Goal: Task Accomplishment & Management: Manage account settings

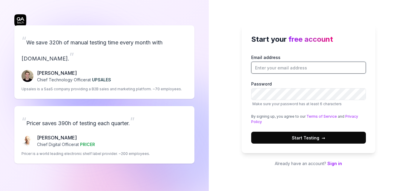
click at [280, 73] on input "Email address" at bounding box center [308, 68] width 115 height 12
type input "[EMAIL_ADDRESS][DOMAIN_NAME]"
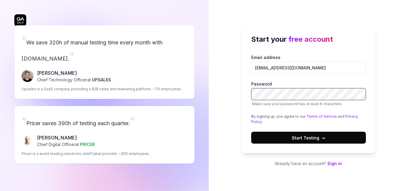
click at [251, 132] on button "Start Testing →" at bounding box center [308, 138] width 115 height 12
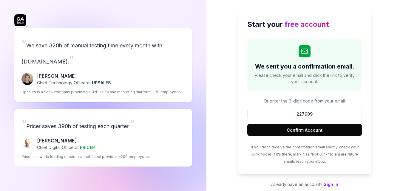
type input "227909"
click at [248, 124] on button "Confirm Account" at bounding box center [305, 130] width 115 height 12
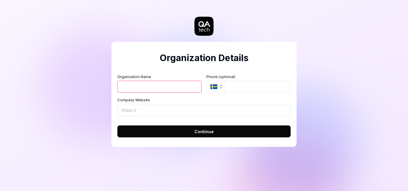
click at [171, 84] on input "Organization Name" at bounding box center [159, 87] width 84 height 12
type input "khaled"
click at [168, 128] on button "Continue" at bounding box center [203, 132] width 173 height 12
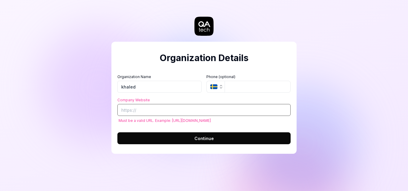
click at [152, 109] on input "Company Website" at bounding box center [203, 110] width 173 height 12
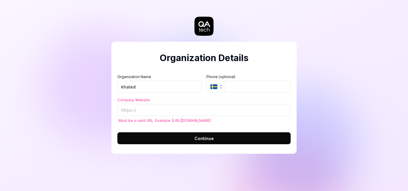
drag, startPoint x: 247, startPoint y: 125, endPoint x: 243, endPoint y: 124, distance: 4.8
click at [247, 124] on form "Organization Name khaled Organization Logo (Square minimum 256x256px) Click to …" at bounding box center [203, 108] width 173 height 74
drag, startPoint x: 210, startPoint y: 121, endPoint x: 171, endPoint y: 119, distance: 39.5
click at [171, 119] on span "Must be a valid URL. Example: [URL][DOMAIN_NAME]" at bounding box center [203, 121] width 173 height 4
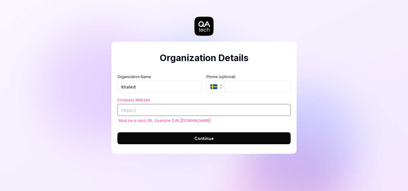
click at [171, 105] on input "Company Website" at bounding box center [203, 110] width 173 height 12
click at [162, 112] on input "Company Website" at bounding box center [203, 110] width 173 height 12
paste input "h"
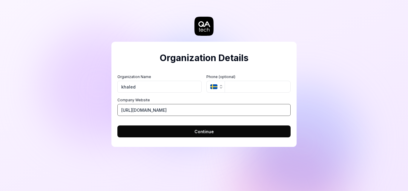
type input "[URL][DOMAIN_NAME]"
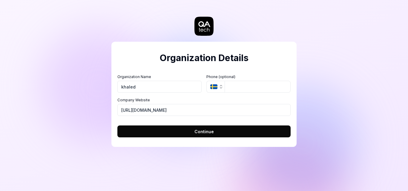
click at [176, 124] on form "Organization Name khaled Organization Logo (Square minimum 256x256px) Click to …" at bounding box center [203, 104] width 173 height 67
click at [202, 126] on button "Continue" at bounding box center [203, 132] width 173 height 12
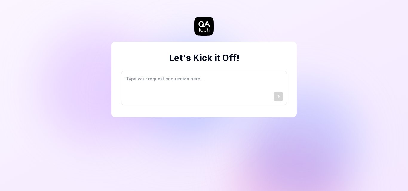
type textarea "*"
type textarea "I"
type textarea "*"
type textarea "I"
type textarea "*"
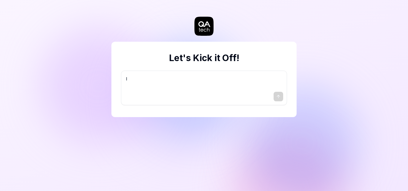
type textarea "I w"
type textarea "*"
type textarea "I wa"
type textarea "*"
type textarea "I wan"
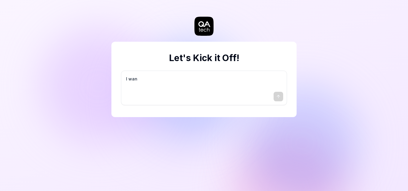
type textarea "*"
type textarea "I want"
type textarea "*"
type textarea "I want"
type textarea "*"
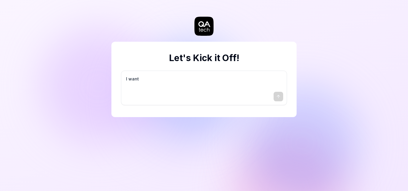
type textarea "I want a"
type textarea "*"
type textarea "I want a"
type textarea "*"
type textarea "I want a g"
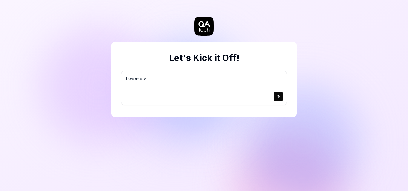
type textarea "*"
type textarea "I want a go"
type textarea "*"
type textarea "I want a goo"
type textarea "*"
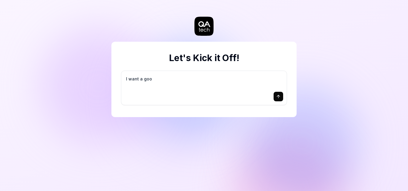
type textarea "I want a good"
type textarea "*"
type textarea "I want a good"
type textarea "*"
type textarea "I want a good t"
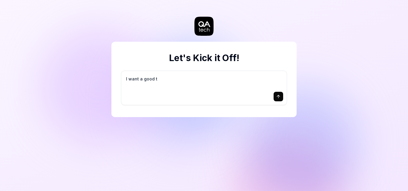
type textarea "*"
type textarea "I want a good te"
type textarea "*"
type textarea "I want a good tes"
type textarea "*"
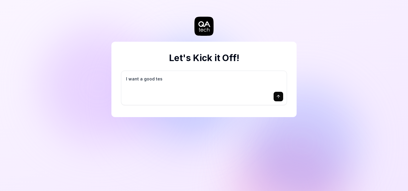
type textarea "I want a good test"
type textarea "*"
type textarea "I want a good test"
type textarea "*"
type textarea "I want a good test s"
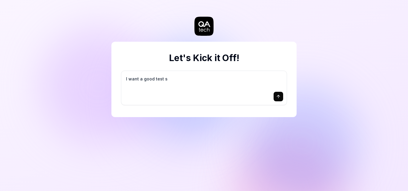
type textarea "*"
type textarea "I want a good test se"
type textarea "*"
type textarea "I want a good test set"
type textarea "*"
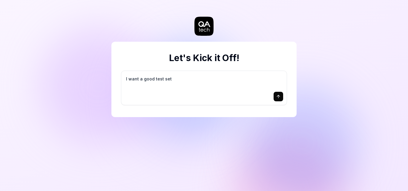
type textarea "I want a good test setu"
type textarea "*"
type textarea "I want a good test setup"
type textarea "*"
type textarea "I want a good test setup"
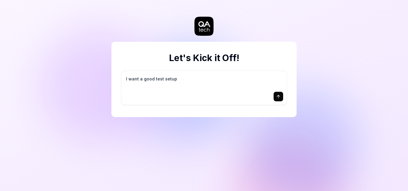
type textarea "*"
type textarea "I want a good test setup f"
type textarea "*"
type textarea "I want a good test setup fo"
type textarea "*"
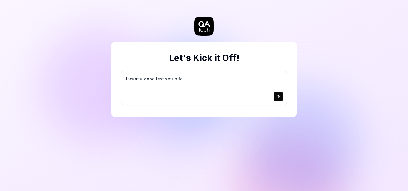
type textarea "I want a good test setup for"
type textarea "*"
type textarea "I want a good test setup for"
type textarea "*"
type textarea "I want a good test setup for m"
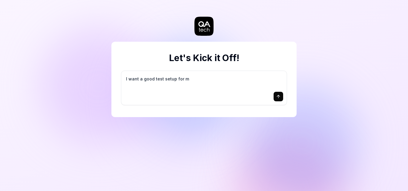
type textarea "*"
type textarea "I want a good test setup for my"
type textarea "*"
type textarea "I want a good test setup for my"
type textarea "*"
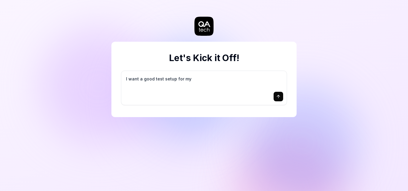
type textarea "I want a good test setup for my s"
type textarea "*"
type textarea "I want a good test setup for my si"
type textarea "*"
type textarea "I want a good test setup for my sit"
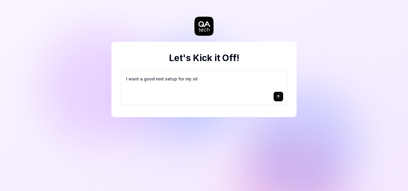
type textarea "*"
type textarea "I want a good test setup for my site"
type textarea "*"
type textarea "I want a good test setup for my site"
type textarea "*"
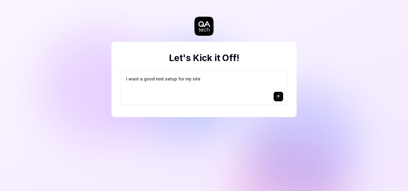
type textarea "I want a good test setup for my site -"
type textarea "*"
type textarea "I want a good test setup for my site -"
type textarea "*"
type textarea "I want a good test setup for my site - h"
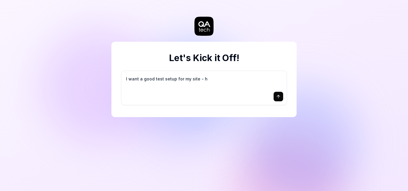
type textarea "*"
type textarea "I want a good test setup for my site - he"
type textarea "*"
type textarea "I want a good test setup for my site - hel"
type textarea "*"
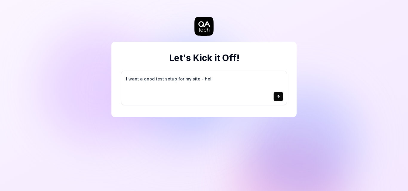
type textarea "I want a good test setup for my site - help"
type textarea "*"
type textarea "I want a good test setup for my site - help"
type textarea "*"
type textarea "I want a good test setup for my site - help m"
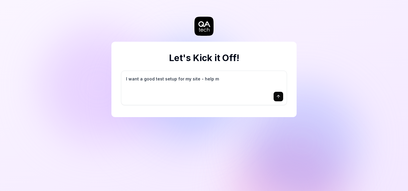
type textarea "*"
type textarea "I want a good test setup for my site - help me"
type textarea "*"
type textarea "I want a good test setup for my site - help me"
type textarea "*"
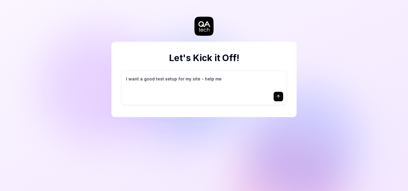
type textarea "I want a good test setup for my site - help me c"
type textarea "*"
type textarea "I want a good test setup for my site - help me cr"
type textarea "*"
type textarea "I want a good test setup for my site - help me cre"
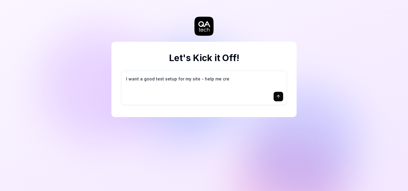
type textarea "*"
type textarea "I want a good test setup for my site - help me crea"
type textarea "*"
type textarea "I want a good test setup for my site - help me creat"
type textarea "*"
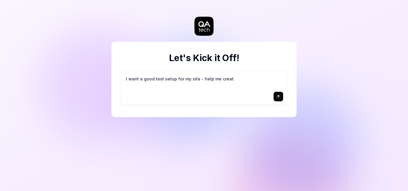
type textarea "I want a good test setup for my site - help me create"
type textarea "*"
type textarea "I want a good test setup for my site - help me create"
type textarea "*"
type textarea "I want a good test setup for my site - help me create t"
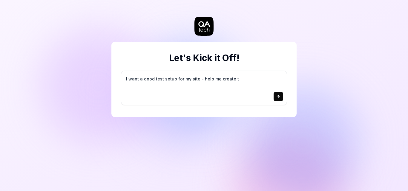
type textarea "*"
type textarea "I want a good test setup for my site - help me create th"
type textarea "*"
type textarea "I want a good test setup for my site - help me create the"
type textarea "*"
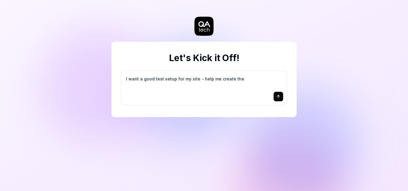
type textarea "I want a good test setup for my site - help me create the"
type textarea "*"
type textarea "I want a good test setup for my site - help me create the f"
type textarea "*"
type textarea "I want a good test setup for my site - help me create the fi"
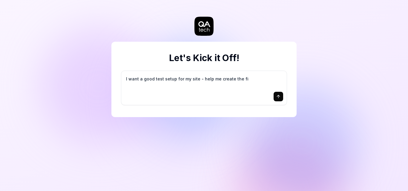
type textarea "*"
type textarea "I want a good test setup for my site - help me create the fir"
type textarea "*"
type textarea "I want a good test setup for my site - help me create the firs"
type textarea "*"
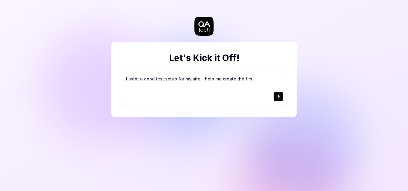
type textarea "I want a good test setup for my site - help me create the first"
type textarea "*"
type textarea "I want a good test setup for my site - help me create the first"
type textarea "*"
type textarea "I want a good test setup for my site - help me create the first 3"
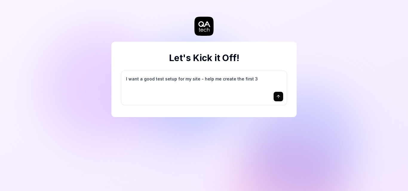
type textarea "*"
type textarea "I want a good test setup for my site - help me create the first 3-"
type textarea "*"
type textarea "I want a good test setup for my site - help me create the first 3-5"
type textarea "*"
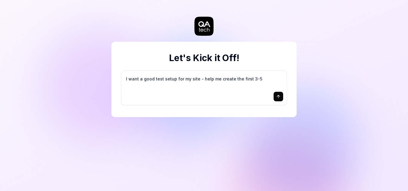
type textarea "I want a good test setup for my site - help me create the first 3-5"
type textarea "*"
type textarea "I want a good test setup for my site - help me create the first 3-5 t"
type textarea "*"
type textarea "I want a good test setup for my site - help me create the first 3-5 te"
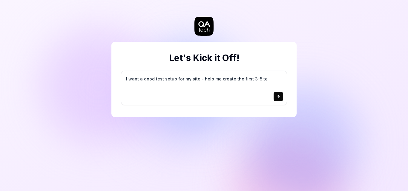
type textarea "*"
type textarea "I want a good test setup for my site - help me create the first 3-5 tes"
type textarea "*"
type textarea "I want a good test setup for my site - help me create the first 3-5 test"
type textarea "*"
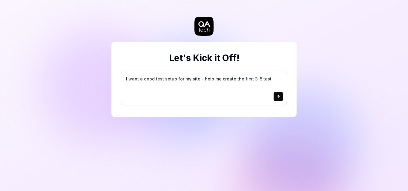
type textarea "I want a good test setup for my site - help me create the first 3-5 test"
type textarea "*"
type textarea "I want a good test setup for my site - help me create the first 3-5 test c"
type textarea "*"
type textarea "I want a good test setup for my site - help me create the first 3-5 test ca"
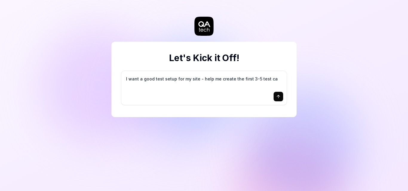
type textarea "*"
type textarea "I want a good test setup for my site - help me create the first 3-5 test cas"
type textarea "*"
type textarea "I want a good test setup for my site - help me create the first 3-5 test case"
type textarea "*"
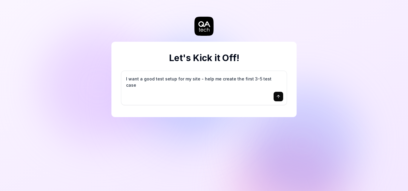
type textarea "I want a good test setup for my site - help me create the first 3-5 test cases"
click at [279, 128] on div "Let's Kick it Off! I want a good test setup for my site - help me create the fi…" at bounding box center [203, 70] width 185 height 117
click at [283, 95] on button "submit" at bounding box center [279, 97] width 10 height 10
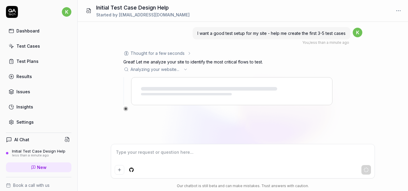
click at [135, 152] on textarea at bounding box center [243, 155] width 257 height 15
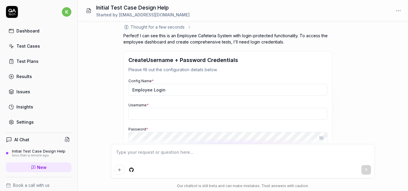
scroll to position [51, 0]
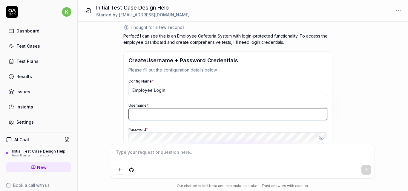
click at [173, 111] on input "Username *" at bounding box center [227, 114] width 199 height 12
type textarea "*"
click at [156, 111] on input "Username *" at bounding box center [227, 114] width 199 height 12
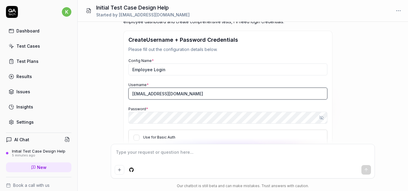
scroll to position [111, 0]
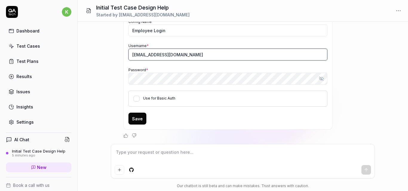
type input "[EMAIL_ADDRESS][DOMAIN_NAME]"
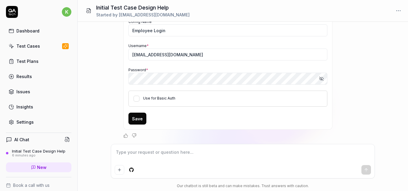
click at [139, 120] on button "Save" at bounding box center [137, 119] width 18 height 12
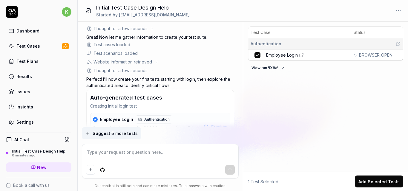
scroll to position [182, 0]
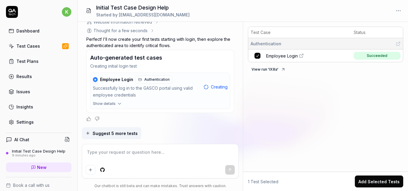
click at [107, 134] on span "Suggest 5 more tests" at bounding box center [115, 134] width 45 height 6
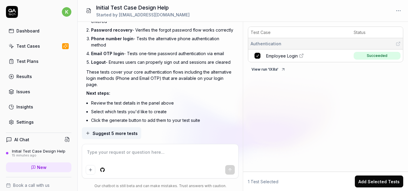
scroll to position [719, 0]
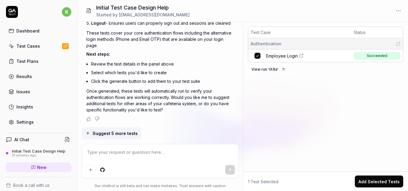
click at [146, 152] on textarea at bounding box center [160, 155] width 149 height 15
type textarea "*"
type textarea "i"
type textarea "*"
type textarea "i d"
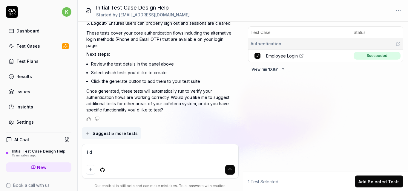
type textarea "*"
type textarea "i do"
type textarea "*"
type textarea "i dont"
type textarea "*"
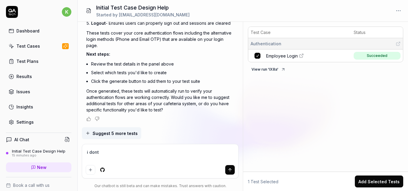
type textarea "i dont"
type textarea "*"
type textarea "i dont w"
type textarea "*"
type textarea "i dont wa"
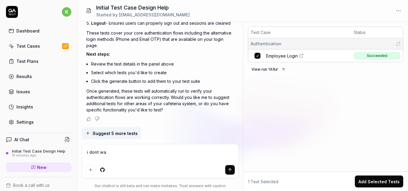
type textarea "*"
type textarea "i dont want"
type textarea "*"
type textarea "i dont want"
type textarea "*"
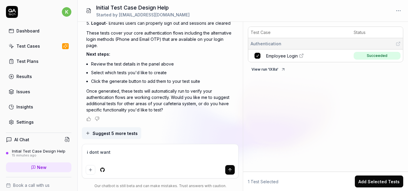
type textarea "i dont want a"
type textarea "*"
type textarea "i dont want aut"
type textarea "*"
type textarea "i dont want auth"
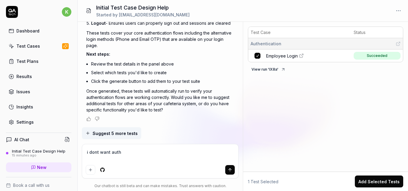
type textarea "*"
type textarea "i dont want auth"
type textarea "*"
type textarea "i dont want auth t"
type textarea "*"
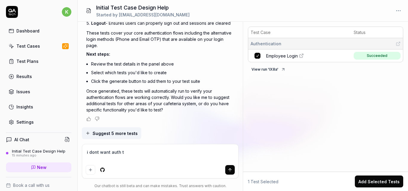
type textarea "i dont want auth te"
type textarea "*"
type textarea "i dont want auth tes"
type textarea "*"
type textarea "i dont want auth test"
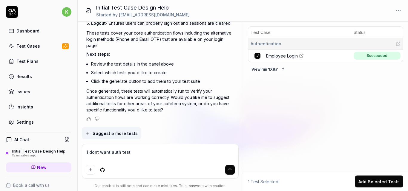
type textarea "*"
type textarea "i dont want auth test"
type textarea "*"
type textarea "i dont want auth test i"
type textarea "*"
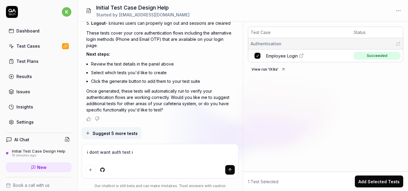
type textarea "i dont want auth test i w"
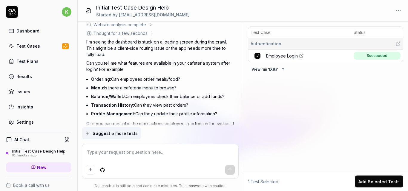
scroll to position [956, 0]
